Goal: Navigation & Orientation: Find specific page/section

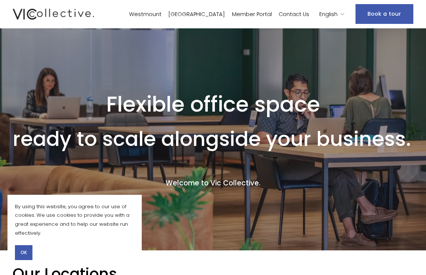
click at [26, 248] on button "OK" at bounding box center [24, 252] width 18 height 15
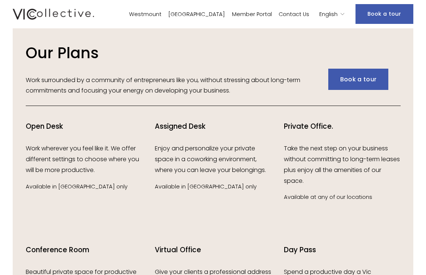
scroll to position [913, 0]
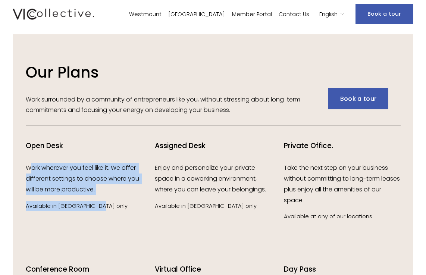
drag, startPoint x: 29, startPoint y: 157, endPoint x: 130, endPoint y: 188, distance: 106.0
click at [130, 190] on div "Open Desk Work wherever you feel like it. We offer different settings to choose…" at bounding box center [84, 176] width 116 height 70
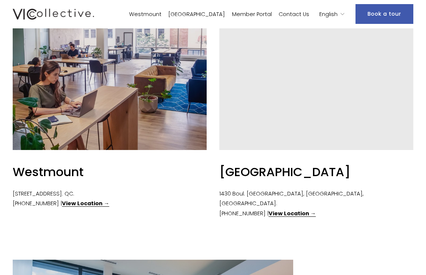
scroll to position [204, 0]
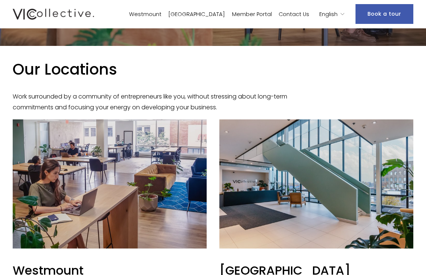
click at [223, 11] on link "[GEOGRAPHIC_DATA]" at bounding box center [196, 14] width 57 height 11
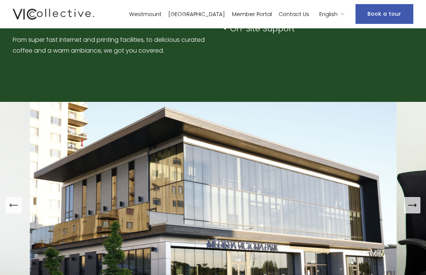
scroll to position [385, 0]
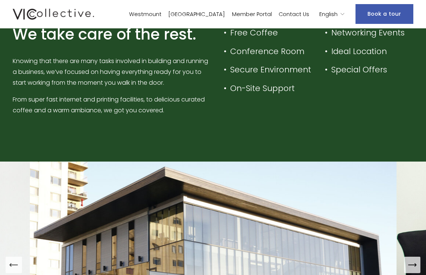
click at [161, 18] on link "Westmount" at bounding box center [145, 14] width 32 height 11
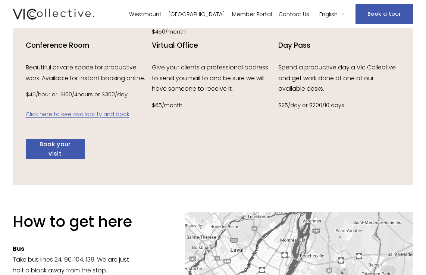
scroll to position [858, 0]
